Goal: Task Accomplishment & Management: Manage account settings

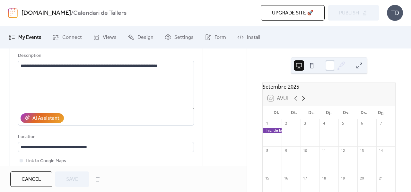
click at [304, 102] on icon at bounding box center [304, 99] width 8 height 8
click at [304, 101] on icon at bounding box center [303, 98] width 3 height 5
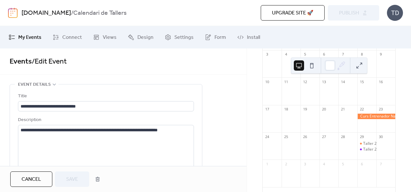
click at [253, 124] on div "[DATE] 23 Avui Dl. Dt. Dc. Dj. Dv. Ds. Dg. 27 28 29 30 31 1 2 3 4 5 6 7 8 9 10 …" at bounding box center [329, 121] width 164 height 144
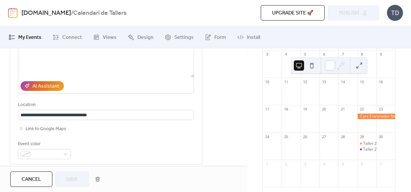
scroll to position [125, 0]
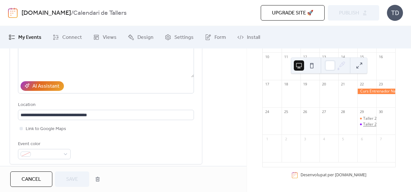
click at [364, 125] on div "Taller 25N A Puigpelat" at bounding box center [384, 124] width 40 height 5
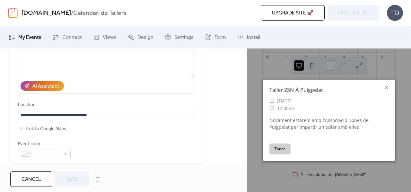
click at [284, 151] on button "Tanca" at bounding box center [280, 149] width 21 height 11
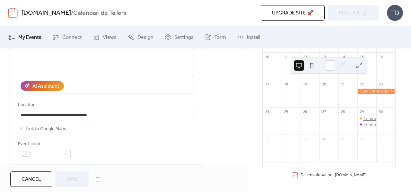
click at [365, 119] on div "Taller 25N a Puigpelat" at bounding box center [384, 118] width 40 height 5
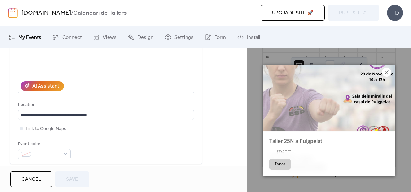
click at [389, 73] on icon at bounding box center [387, 72] width 8 height 8
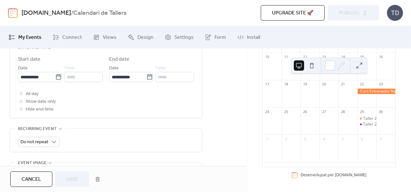
scroll to position [225, 0]
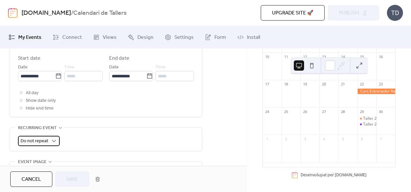
click at [49, 139] on div "Do not repeat" at bounding box center [39, 141] width 42 height 10
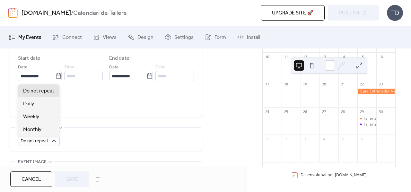
click at [93, 140] on div "Do not repeat" at bounding box center [106, 141] width 176 height 10
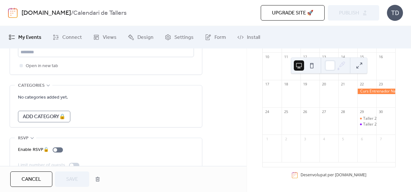
scroll to position [438, 0]
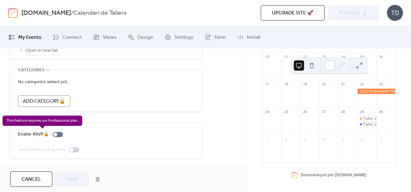
click at [59, 134] on div "Enable RSVP 🔒" at bounding box center [42, 135] width 48 height 8
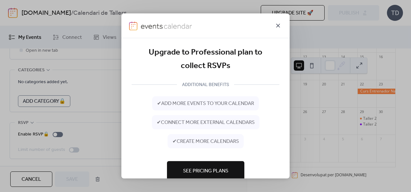
click at [280, 26] on icon at bounding box center [279, 26] width 8 height 8
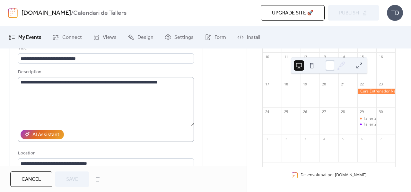
scroll to position [0, 0]
